Goal: Information Seeking & Learning: Understand process/instructions

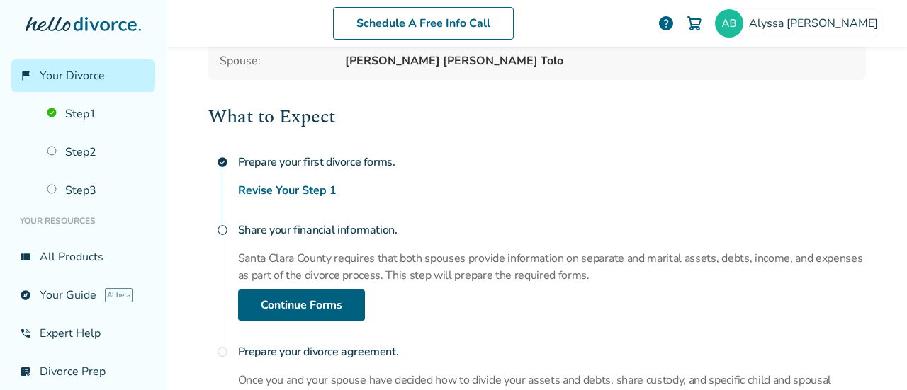
scroll to position [317, 0]
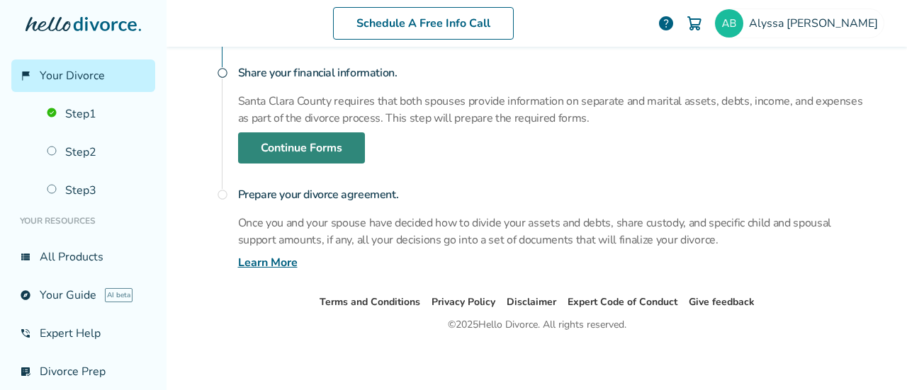
click at [264, 145] on link "Continue Forms" at bounding box center [301, 147] width 127 height 31
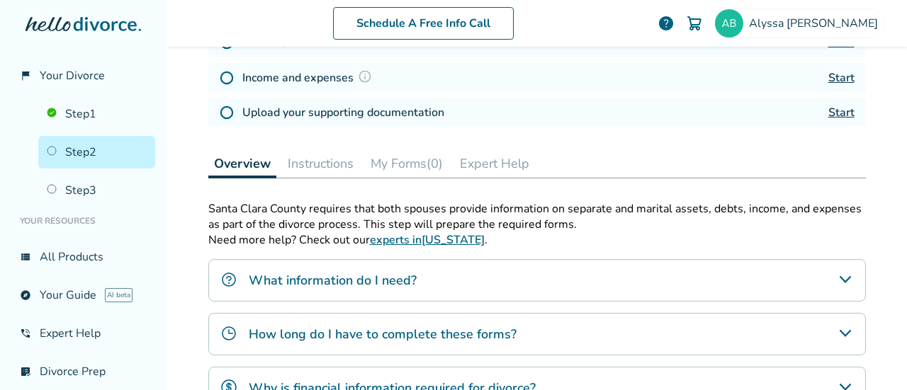
scroll to position [268, 0]
click at [845, 273] on icon "What information do I need?" at bounding box center [845, 279] width 17 height 17
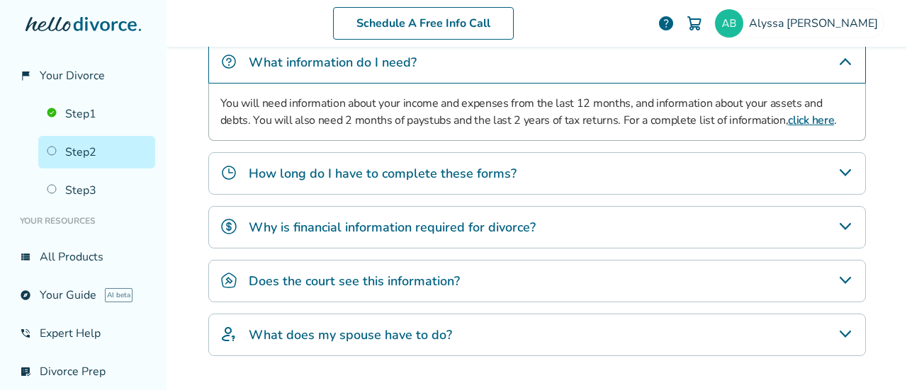
scroll to position [504, 0]
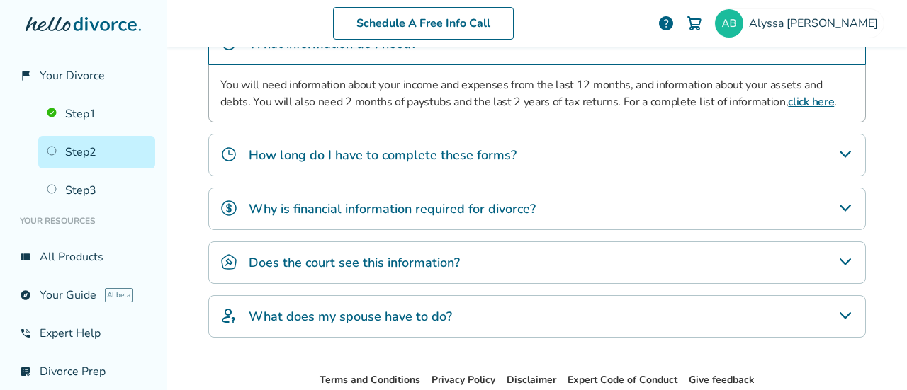
click at [589, 150] on div "How long do I have to complete these forms?" at bounding box center [537, 155] width 658 height 43
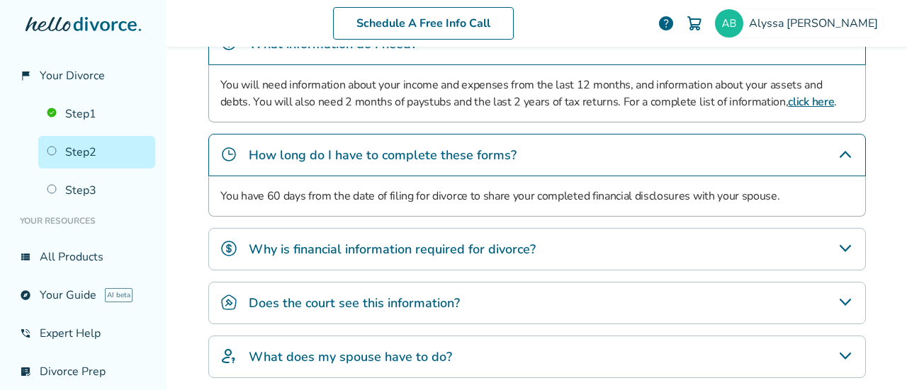
click at [589, 150] on div "How long do I have to complete these forms?" at bounding box center [537, 155] width 658 height 43
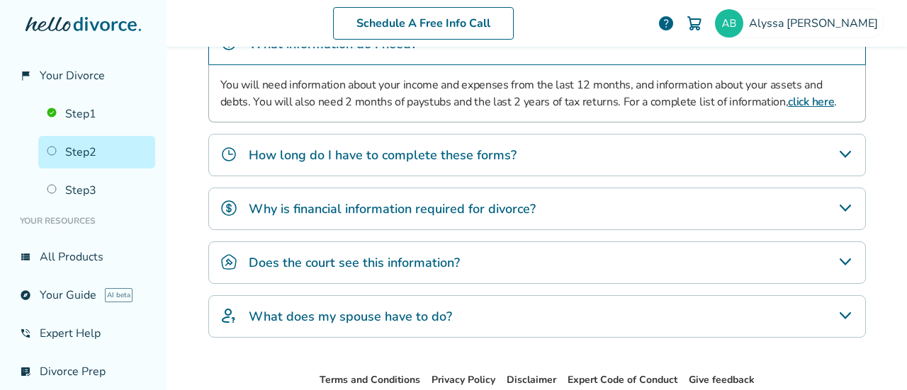
click at [616, 215] on div "Why is financial information required for divorce?" at bounding box center [537, 209] width 658 height 43
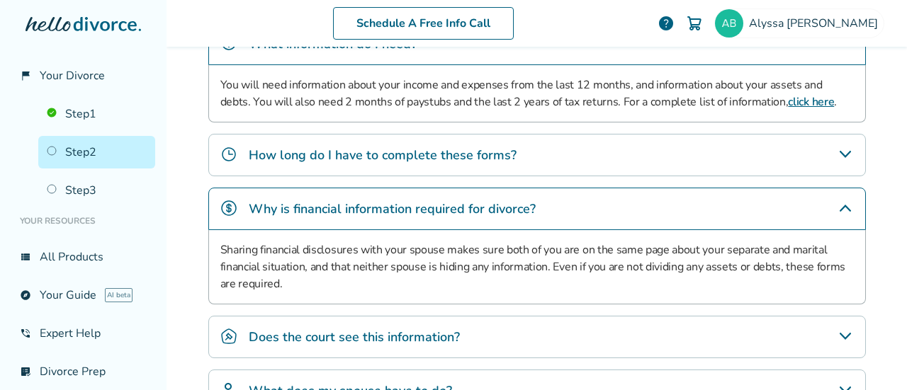
click at [576, 202] on div "Why is financial information required for divorce?" at bounding box center [537, 209] width 658 height 43
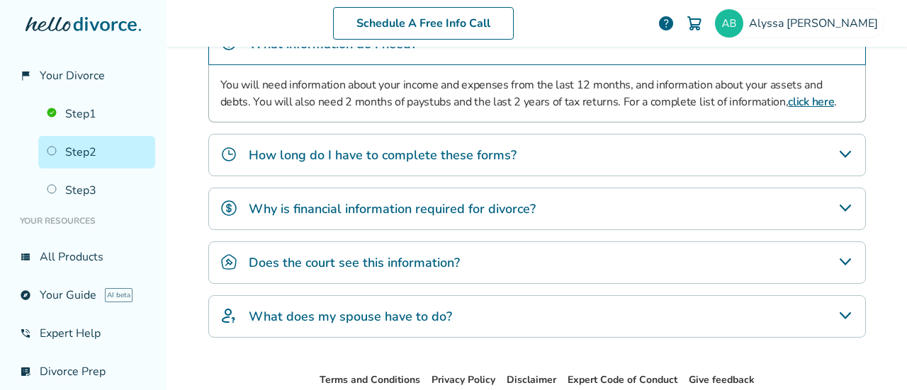
click at [490, 264] on div "Does the court see this information?" at bounding box center [537, 263] width 658 height 43
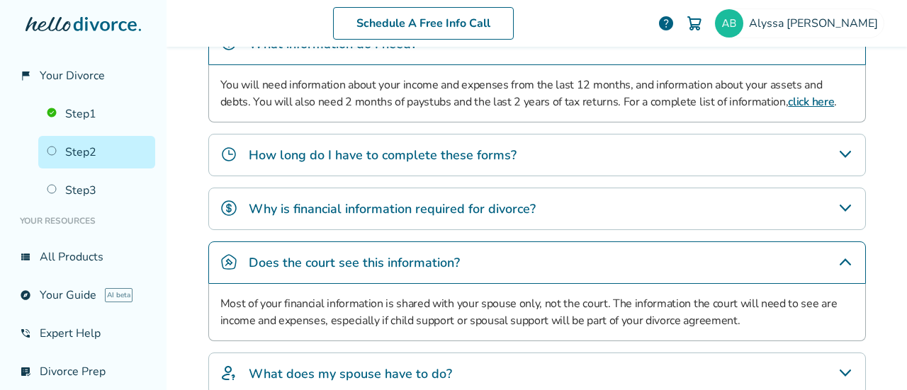
click at [490, 264] on div "Does the court see this information?" at bounding box center [537, 263] width 658 height 43
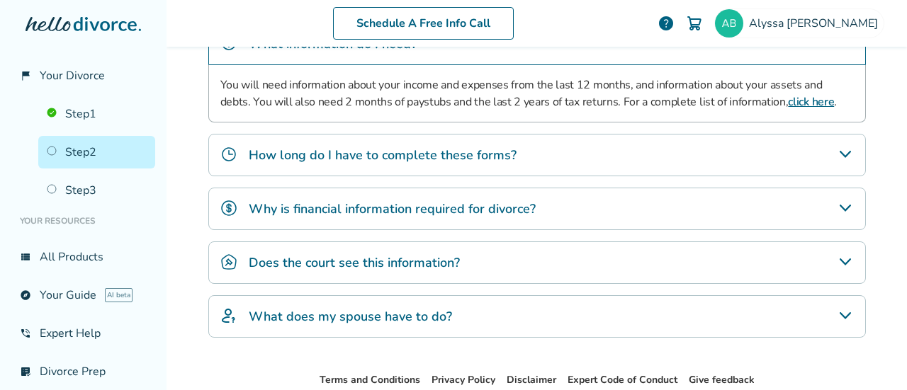
scroll to position [580, 0]
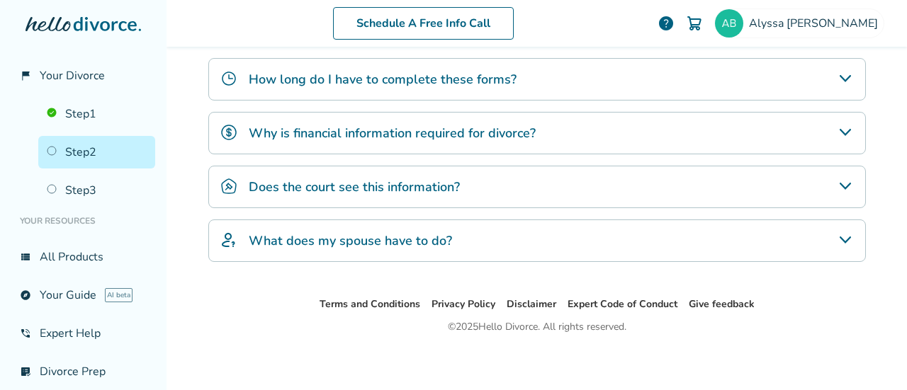
click at [473, 250] on div "What does my spouse have to do?" at bounding box center [537, 241] width 658 height 43
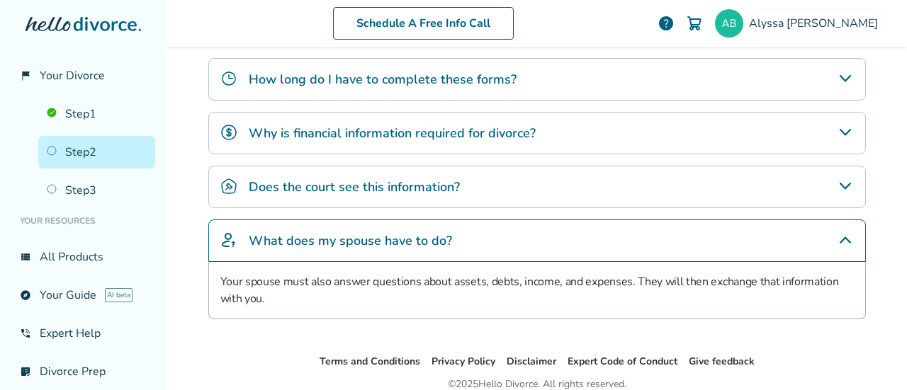
click at [455, 234] on div "What does my spouse have to do?" at bounding box center [537, 241] width 658 height 43
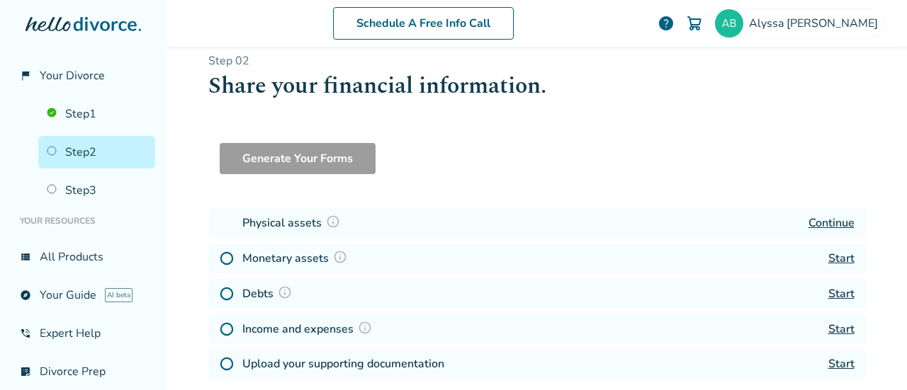
scroll to position [0, 0]
